Goal: Information Seeking & Learning: Learn about a topic

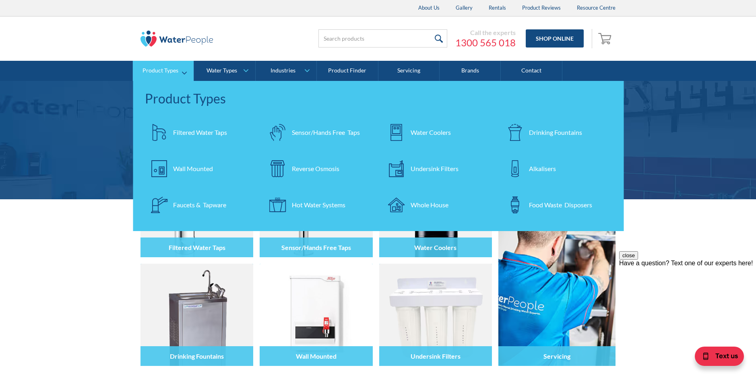
click at [431, 172] on div "Undersink Filters" at bounding box center [435, 169] width 48 height 10
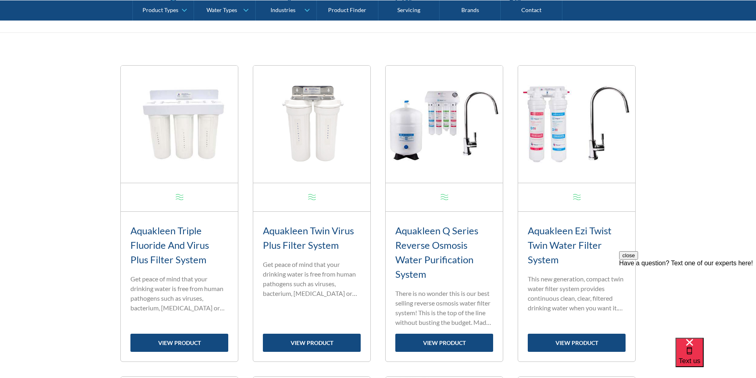
scroll to position [322, 0]
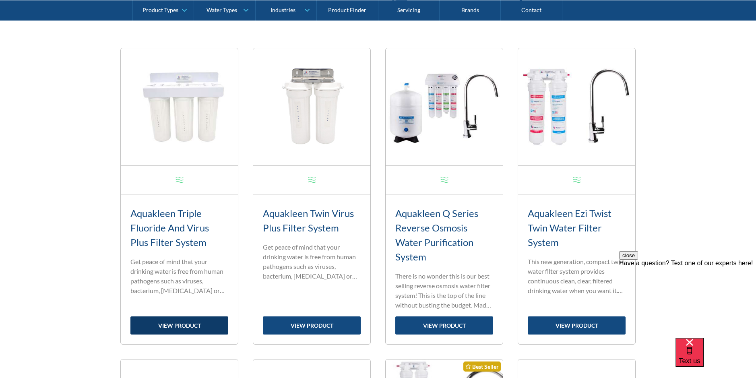
click at [186, 322] on link "view product" at bounding box center [179, 325] width 98 height 18
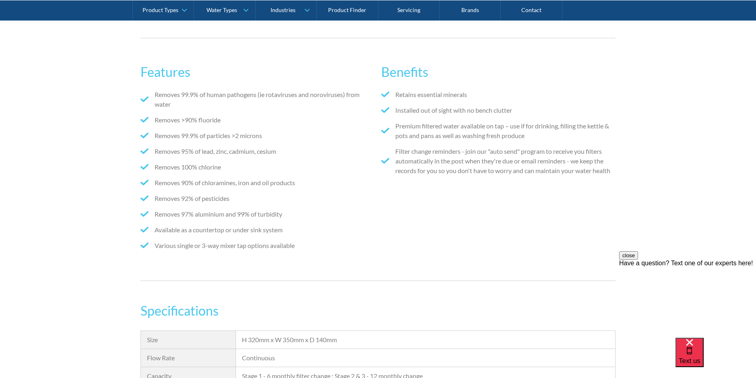
scroll to position [523, 0]
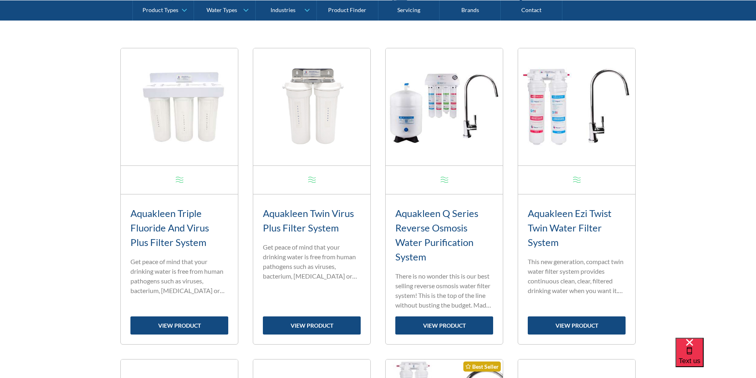
click at [327, 123] on img at bounding box center [311, 106] width 117 height 117
click at [458, 324] on link "view product" at bounding box center [444, 325] width 98 height 18
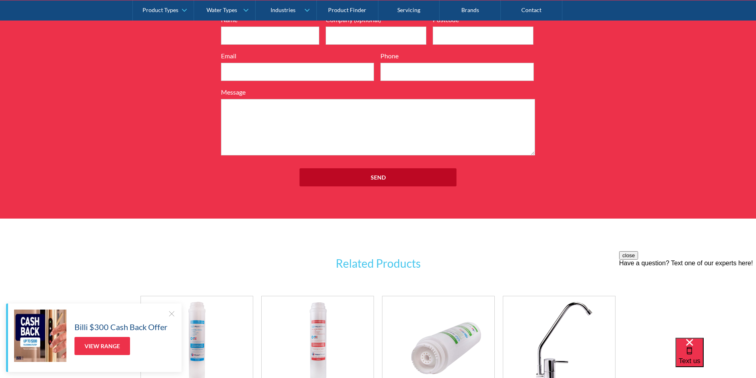
scroll to position [1248, 0]
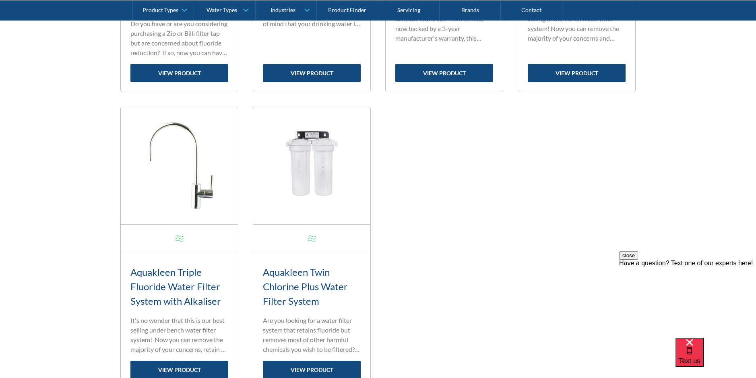
scroll to position [926, 0]
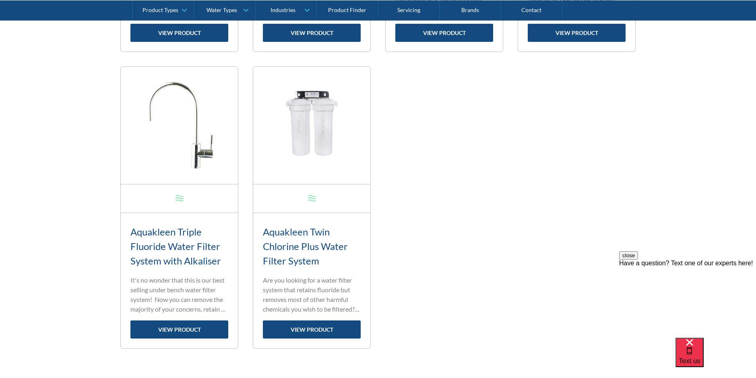
click at [169, 243] on h3 "Aquakleen Triple Fluoride Water Filter System with Alkaliser" at bounding box center [179, 246] width 98 height 43
click at [183, 328] on link "view product" at bounding box center [179, 329] width 98 height 18
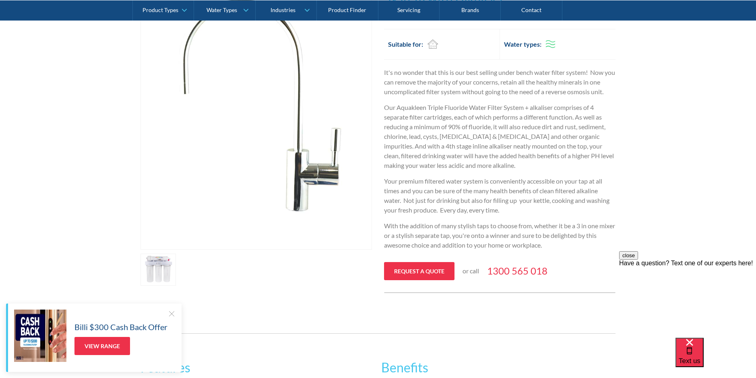
scroll to position [134, 0]
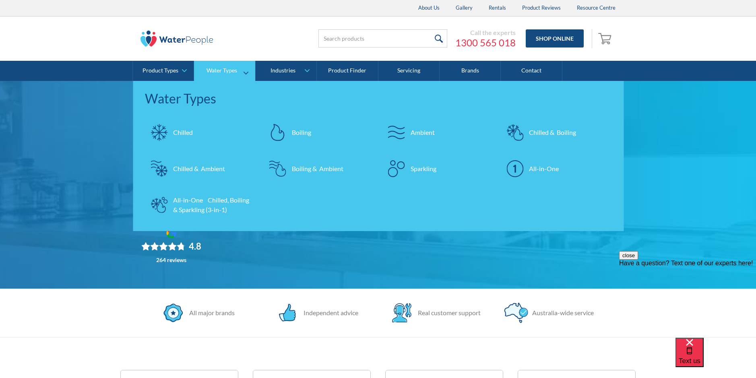
click at [412, 131] on div "Ambient" at bounding box center [423, 133] width 24 height 10
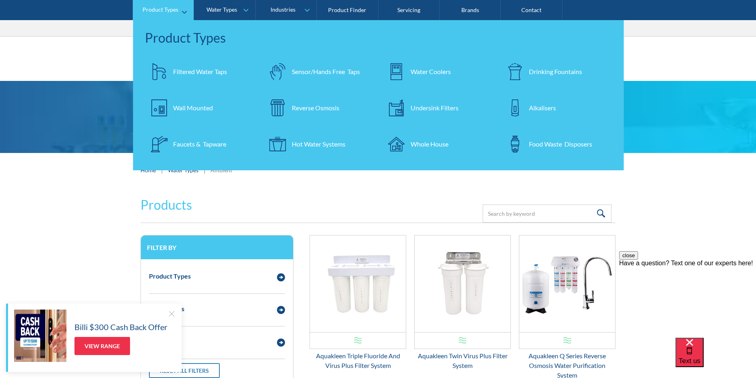
click at [323, 110] on div "Reverse Osmosis" at bounding box center [315, 108] width 47 height 10
